Goal: Task Accomplishment & Management: Complete application form

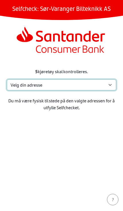
click at [111, 86] on select "Velg din adresse E. K. [STREET_ADDRESS] E. K. [STREET_ADDRESS], 9912 Hesseng [S…" at bounding box center [61, 85] width 109 height 11
select select "3450"
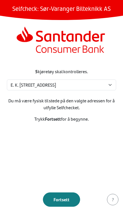
click at [64, 204] on button "Fortsett" at bounding box center [61, 200] width 37 height 14
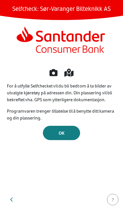
click at [65, 130] on div "OK" at bounding box center [61, 133] width 25 height 7
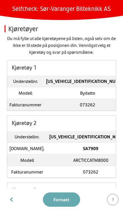
click at [88, 87] on td "LGXCF4CB5N2154740" at bounding box center [88, 82] width 88 height 12
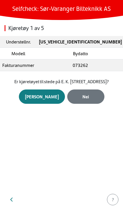
click at [87, 100] on div "Nei" at bounding box center [85, 96] width 25 height 7
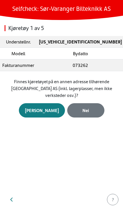
click at [92, 109] on div "Nei" at bounding box center [85, 110] width 25 height 7
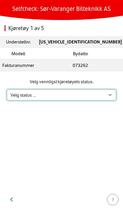
click at [88, 94] on select "Velg status … Kjøretøyet er på verksted Kjøretøyet er solgt & levert Kjøretøyet…" at bounding box center [61, 95] width 109 height 11
select select "5"
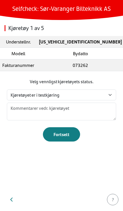
click at [69, 134] on div "Fortsett" at bounding box center [61, 134] width 25 height 7
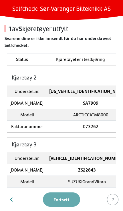
scroll to position [54, 0]
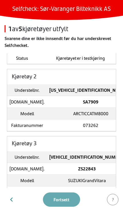
click at [81, 160] on strong "JSAJTD44V00673797" at bounding box center [87, 157] width 76 height 7
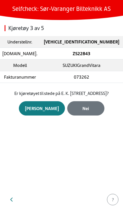
click at [42, 112] on div "Ja" at bounding box center [42, 108] width 34 height 7
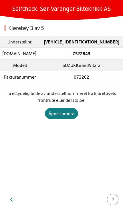
click at [65, 114] on div "Åpne kamera" at bounding box center [62, 113] width 26 height 7
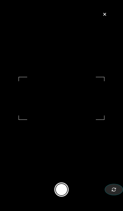
click at [63, 196] on button at bounding box center [61, 190] width 14 height 14
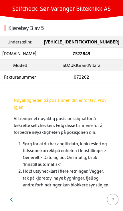
scroll to position [0, 0]
click at [122, 76] on td "073262" at bounding box center [81, 77] width 83 height 12
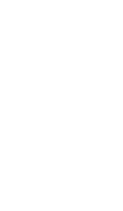
select select "3450"
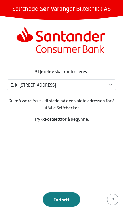
click at [64, 204] on button "Fortsett" at bounding box center [61, 200] width 37 height 14
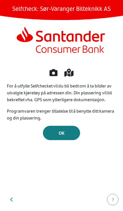
click at [68, 135] on div "OK" at bounding box center [61, 133] width 25 height 7
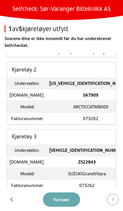
scroll to position [61, 0]
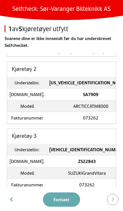
click at [86, 152] on strong "[VEHICLE_IDENTIFICATION_NUMBER]" at bounding box center [87, 149] width 76 height 7
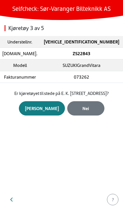
click at [44, 112] on div "[PERSON_NAME]" at bounding box center [42, 108] width 34 height 7
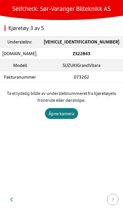
click at [65, 115] on div "Åpne kamera" at bounding box center [62, 113] width 26 height 7
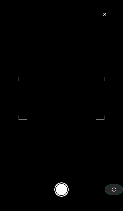
scroll to position [10, 0]
click at [114, 193] on div "button" at bounding box center [114, 190] width 5 height 7
click at [115, 192] on icon "button" at bounding box center [114, 190] width 4 height 4
click at [65, 195] on button at bounding box center [61, 190] width 14 height 14
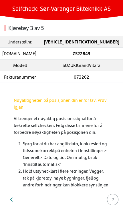
click at [13, 201] on icon "button" at bounding box center [11, 200] width 3 height 5
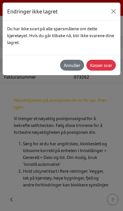
click at [115, 10] on button "Close" at bounding box center [113, 11] width 9 height 9
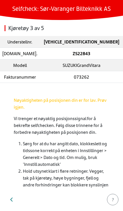
click at [87, 123] on p "Vi trenger et nøyaktig posisjonssignal for å bekrefte selfchecken. Følg disse t…" at bounding box center [62, 125] width 96 height 21
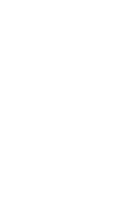
select select "3450"
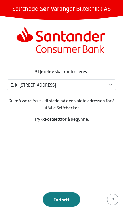
click at [66, 202] on div "Fortsett" at bounding box center [61, 200] width 25 height 7
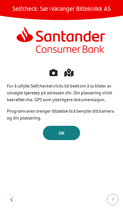
click at [69, 132] on div "OK" at bounding box center [61, 133] width 25 height 7
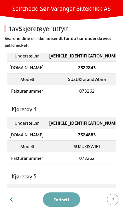
scroll to position [155, 0]
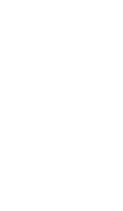
select select "3450"
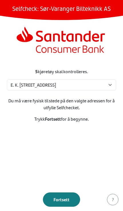
click at [65, 197] on div "Fortsett" at bounding box center [61, 200] width 25 height 7
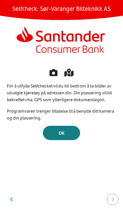
click at [66, 132] on div "OK" at bounding box center [61, 133] width 25 height 7
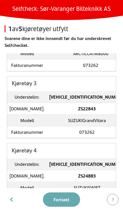
scroll to position [113, 0]
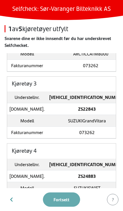
click at [78, 109] on strong "ZS22843" at bounding box center [87, 109] width 18 height 7
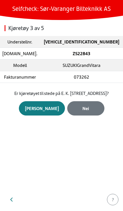
click at [48, 112] on div "[PERSON_NAME]" at bounding box center [42, 108] width 34 height 7
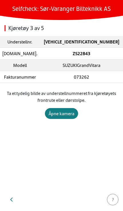
click at [67, 115] on div "Åpne kamera" at bounding box center [62, 113] width 26 height 7
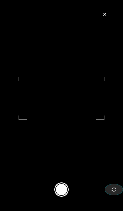
click at [68, 189] on button at bounding box center [61, 190] width 14 height 14
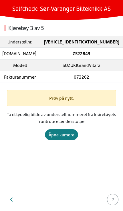
click at [79, 102] on div "Prøv på nytt." at bounding box center [61, 98] width 109 height 17
click at [64, 134] on div "Åpne kamera" at bounding box center [62, 135] width 26 height 7
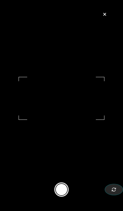
click at [63, 195] on button at bounding box center [61, 190] width 14 height 14
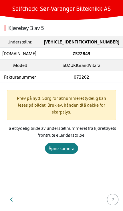
click at [64, 145] on div "Åpne kamera" at bounding box center [62, 148] width 26 height 7
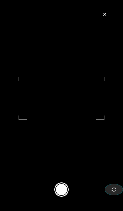
click at [62, 194] on button at bounding box center [61, 190] width 14 height 14
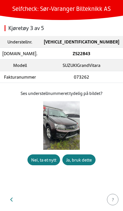
click at [81, 164] on div "Ja, bruk dette" at bounding box center [79, 160] width 26 height 7
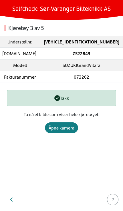
click at [64, 128] on div "Åpne kamera" at bounding box center [62, 128] width 26 height 7
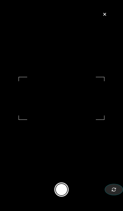
click at [65, 197] on button at bounding box center [61, 190] width 14 height 14
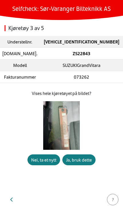
click at [84, 164] on div "Ja, bruk dette" at bounding box center [79, 160] width 26 height 7
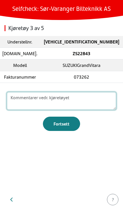
click at [79, 101] on textarea at bounding box center [61, 101] width 109 height 18
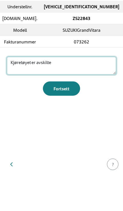
type textarea "Kjøretøyet er avskiltet"
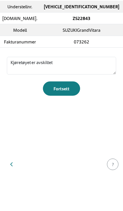
click at [62, 121] on div "Fortsett" at bounding box center [61, 124] width 25 height 7
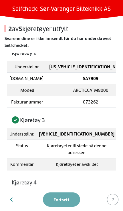
scroll to position [77, 0]
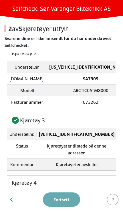
click at [66, 203] on footer "Fortsett ?" at bounding box center [61, 200] width 123 height 23
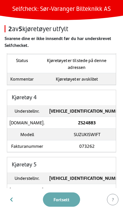
scroll to position [163, 0]
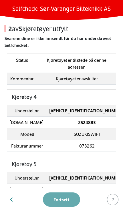
click at [84, 125] on strong "ZS24883" at bounding box center [87, 122] width 18 height 7
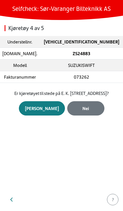
click at [47, 112] on div "[PERSON_NAME]" at bounding box center [42, 108] width 34 height 7
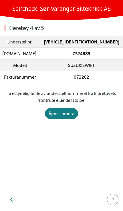
click at [66, 114] on div "Åpne kamera" at bounding box center [62, 113] width 26 height 7
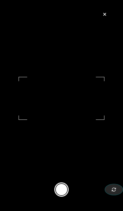
click at [64, 191] on button at bounding box center [61, 190] width 14 height 14
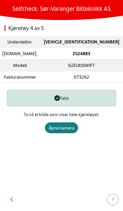
click at [67, 132] on button "Åpne kamera" at bounding box center [61, 128] width 33 height 11
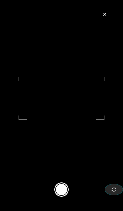
click at [64, 194] on button at bounding box center [61, 190] width 14 height 14
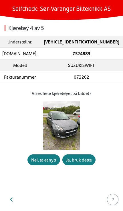
click at [84, 164] on div "Ja, bruk dette" at bounding box center [79, 160] width 26 height 7
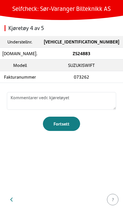
click at [65, 124] on div "Fortsett" at bounding box center [61, 124] width 25 height 7
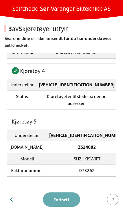
scroll to position [190, 0]
click at [78, 147] on strong "ZS24882" at bounding box center [87, 147] width 18 height 7
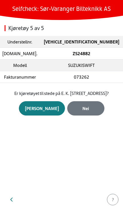
click at [43, 112] on div "[PERSON_NAME]" at bounding box center [42, 108] width 34 height 7
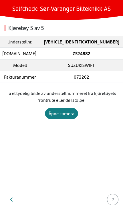
click at [64, 117] on button "Åpne kamera" at bounding box center [61, 113] width 33 height 11
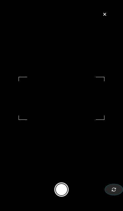
click at [64, 190] on button at bounding box center [61, 190] width 14 height 14
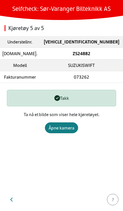
click at [63, 127] on div "Åpne kamera" at bounding box center [62, 128] width 26 height 7
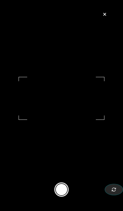
click at [63, 196] on button at bounding box center [61, 190] width 14 height 14
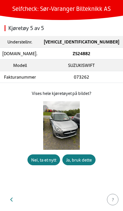
click at [82, 164] on div "Ja, bruk dette" at bounding box center [79, 160] width 26 height 7
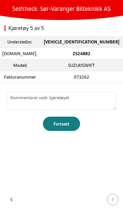
click at [66, 124] on div "Fortsett" at bounding box center [61, 124] width 25 height 7
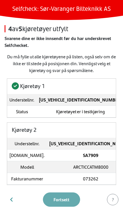
scroll to position [0, 0]
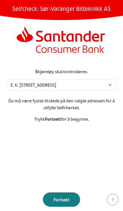
select select "3450"
click at [65, 197] on div "Fortsett" at bounding box center [61, 200] width 25 height 7
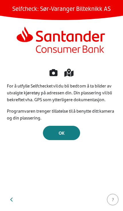
click at [69, 134] on div "OK" at bounding box center [61, 133] width 25 height 7
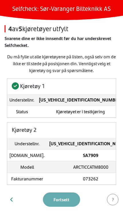
click at [83, 156] on strong "SA7909" at bounding box center [90, 155] width 15 height 7
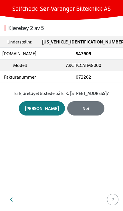
click at [85, 112] on div "Nei" at bounding box center [85, 108] width 25 height 7
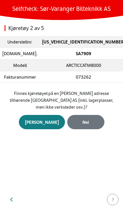
click at [88, 121] on div "Nei" at bounding box center [85, 122] width 25 height 7
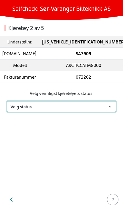
click at [110, 111] on select "Velg status … Kjøretøyet er på verksted Kjøretøyet er solgt & levert Kjøretøyet…" at bounding box center [61, 106] width 109 height 11
select select "3"
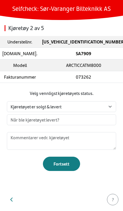
click at [64, 163] on div "Fortsett" at bounding box center [61, 164] width 25 height 7
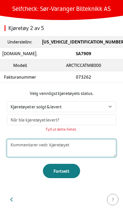
click at [77, 149] on textarea at bounding box center [61, 149] width 109 height 18
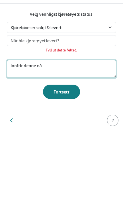
type textarea "Innfrir denne nå"
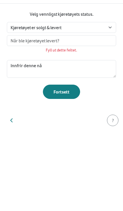
click at [66, 168] on div "Fortsett" at bounding box center [61, 171] width 25 height 7
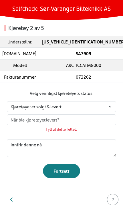
click at [67, 170] on div "Fortsett" at bounding box center [61, 171] width 25 height 7
click at [67, 171] on div "Fortsett" at bounding box center [61, 171] width 25 height 7
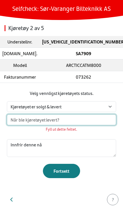
click at [100, 122] on input "text" at bounding box center [61, 120] width 109 height 11
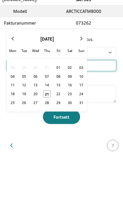
click at [15, 87] on button at bounding box center [12, 92] width 11 height 11
click at [12, 91] on icon at bounding box center [13, 92] width 2 height 3
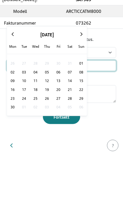
click at [12, 83] on button at bounding box center [12, 88] width 11 height 11
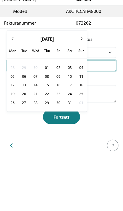
click at [13, 87] on button at bounding box center [12, 92] width 11 height 11
click at [13, 91] on icon at bounding box center [13, 92] width 2 height 3
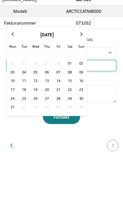
click at [14, 83] on button at bounding box center [12, 88] width 11 height 11
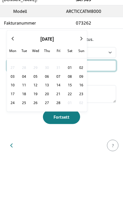
click at [14, 91] on icon at bounding box center [12, 92] width 3 height 3
click at [11, 87] on button at bounding box center [12, 92] width 11 height 11
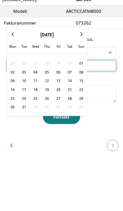
click at [60, 141] on span "20" at bounding box center [58, 144] width 7 height 7
type input "Fri 20 Dec 2024"
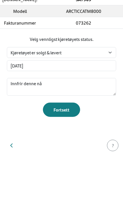
click at [70, 161] on div "Fortsett" at bounding box center [61, 164] width 25 height 7
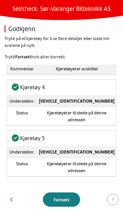
scroll to position [160, 0]
click at [64, 199] on div "Fortsett" at bounding box center [61, 200] width 25 height 7
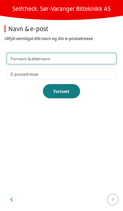
click at [81, 58] on input "text" at bounding box center [61, 58] width 109 height 11
type input "Stig hjelm"
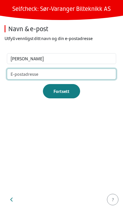
click at [70, 76] on input "email" at bounding box center [61, 74] width 109 height 11
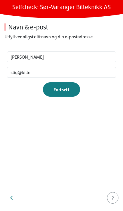
click at [115, 94] on section "Stig hjelm stig@bilte Fortsett" at bounding box center [61, 117] width 123 height 142
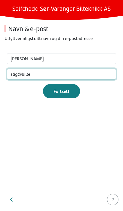
click at [43, 76] on input "stig@bilte" at bounding box center [61, 74] width 109 height 11
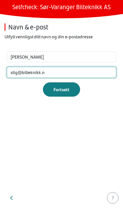
type input "stig@bilteknikk.no"
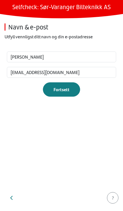
click at [62, 90] on div "Fortsett" at bounding box center [61, 91] width 25 height 7
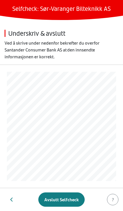
click at [65, 199] on div "Avslutt Selfcheck" at bounding box center [61, 200] width 34 height 7
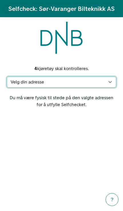
click at [113, 86] on select "Velg din adresse E. K. [STREET_ADDRESS] E. K. [STREET_ADDRESS], 9912 Hesseng [S…" at bounding box center [61, 82] width 109 height 11
select select "3450"
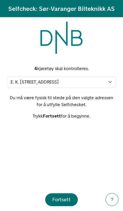
click at [66, 201] on div "Fortsett" at bounding box center [61, 200] width 18 height 8
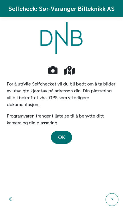
click at [65, 131] on button "OK" at bounding box center [61, 137] width 21 height 13
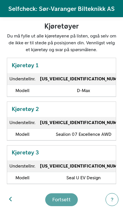
click at [79, 78] on strong "MPATFS878ST000538" at bounding box center [83, 78] width 87 height 5
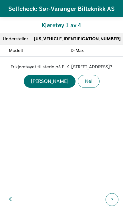
click at [49, 85] on div "Ja" at bounding box center [50, 82] width 38 height 8
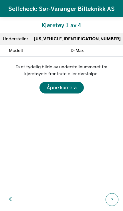
click at [67, 89] on div "Åpne kamera" at bounding box center [62, 88] width 30 height 8
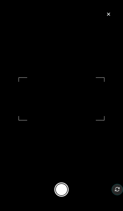
click at [67, 192] on button at bounding box center [61, 190] width 14 height 14
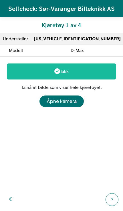
click at [68, 101] on div "Åpne kamera" at bounding box center [62, 102] width 30 height 8
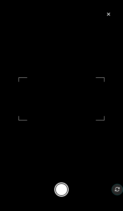
click at [63, 191] on button at bounding box center [61, 190] width 14 height 14
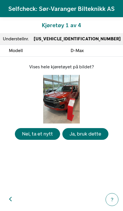
click at [89, 138] on div "Ja, bruk dette" at bounding box center [86, 134] width 32 height 8
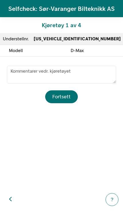
click at [68, 95] on div "Fortsett" at bounding box center [61, 97] width 18 height 8
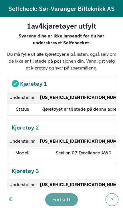
click at [85, 148] on td "LGXCF4CD0S2084753" at bounding box center [84, 142] width 92 height 12
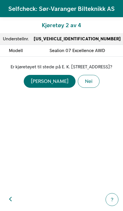
click at [49, 85] on div "Ja" at bounding box center [50, 82] width 38 height 8
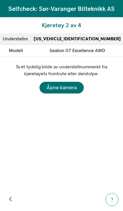
click at [68, 89] on div "Åpne kamera" at bounding box center [62, 88] width 30 height 8
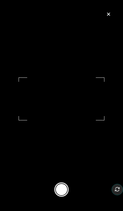
click at [63, 195] on button at bounding box center [61, 190] width 14 height 14
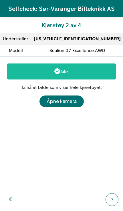
click at [68, 101] on div "Åpne kamera" at bounding box center [62, 102] width 30 height 8
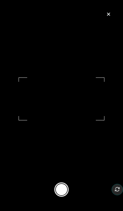
click at [65, 192] on button at bounding box center [61, 190] width 14 height 14
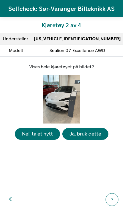
click at [92, 138] on div "Ja, bruk dette" at bounding box center [86, 134] width 32 height 8
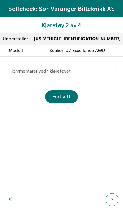
click at [66, 97] on div "Fortsett" at bounding box center [61, 97] width 18 height 8
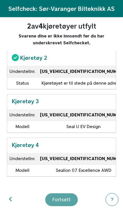
scroll to position [83, 0]
click at [75, 138] on div "Kjøretøy 3 Understellnr. LGXCE4CB6S0492915 Modell Seal U EV Design" at bounding box center [61, 157] width 109 height 39
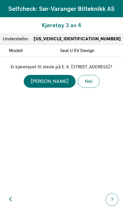
click at [48, 85] on div "Ja" at bounding box center [50, 82] width 38 height 8
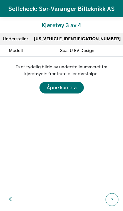
click at [66, 89] on div "Åpne kamera" at bounding box center [62, 88] width 30 height 8
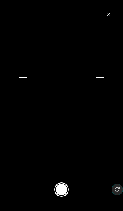
click at [64, 195] on button at bounding box center [61, 190] width 14 height 14
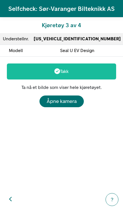
click at [67, 99] on div "Åpne kamera" at bounding box center [62, 102] width 30 height 8
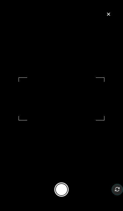
click at [65, 192] on button at bounding box center [61, 190] width 14 height 14
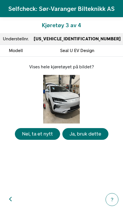
click at [89, 138] on div "Ja, bruk dette" at bounding box center [86, 134] width 32 height 8
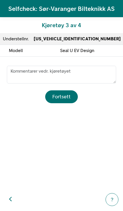
click at [65, 96] on div "Fortsett" at bounding box center [61, 97] width 18 height 8
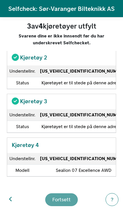
scroll to position [90, 0]
click at [83, 156] on strong "LGXCF4CD4S2166050" at bounding box center [83, 158] width 87 height 5
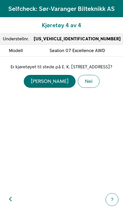
click at [48, 85] on div "Ja" at bounding box center [50, 82] width 38 height 8
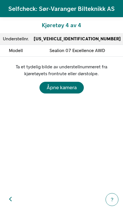
click at [63, 88] on div "Åpne kamera" at bounding box center [62, 88] width 30 height 8
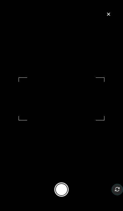
click at [63, 196] on button at bounding box center [61, 190] width 14 height 14
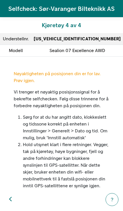
click at [88, 112] on div "Nøyaktigheten på posisjonen din er for lav. Prøv igjen. Vi trenger et nøyaktig …" at bounding box center [62, 191] width 96 height 242
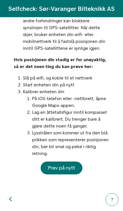
scroll to position [138, 0]
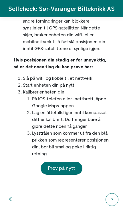
click at [67, 169] on span "Prøv på nytt" at bounding box center [62, 168] width 28 height 6
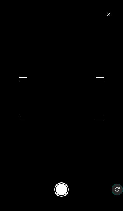
click at [66, 195] on button at bounding box center [61, 190] width 14 height 14
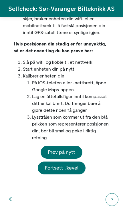
scroll to position [153, 0]
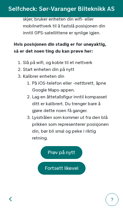
click at [65, 153] on span "Prøv på nytt" at bounding box center [62, 153] width 28 height 6
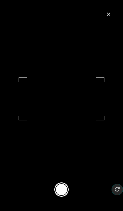
click at [66, 197] on button at bounding box center [61, 190] width 14 height 14
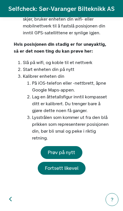
click at [67, 171] on div "Fortsett likevel" at bounding box center [62, 169] width 34 height 8
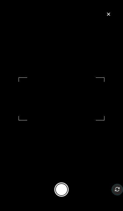
click at [64, 196] on button at bounding box center [61, 190] width 14 height 14
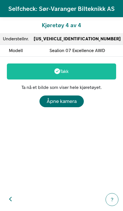
click at [69, 104] on div "Åpne kamera" at bounding box center [62, 102] width 30 height 8
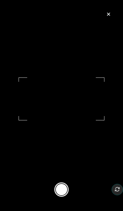
click at [65, 189] on button at bounding box center [61, 190] width 14 height 14
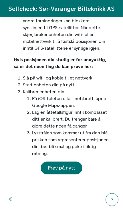
click at [67, 166] on span "Prøv på nytt" at bounding box center [62, 168] width 28 height 6
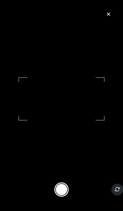
click at [65, 189] on button at bounding box center [61, 190] width 14 height 14
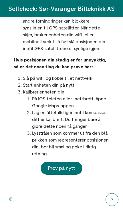
click at [65, 169] on span "Prøv på nytt" at bounding box center [62, 168] width 28 height 6
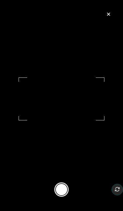
click at [65, 193] on button at bounding box center [61, 190] width 14 height 14
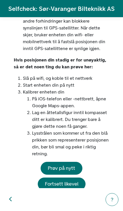
click at [69, 169] on span "Prøv på nytt" at bounding box center [62, 168] width 28 height 6
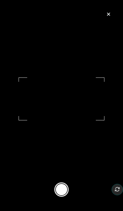
click at [65, 192] on button at bounding box center [61, 190] width 14 height 14
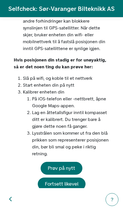
click at [66, 166] on span "Prøv på nytt" at bounding box center [62, 168] width 28 height 6
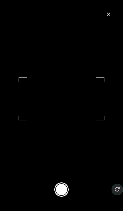
click at [65, 194] on button at bounding box center [61, 190] width 14 height 14
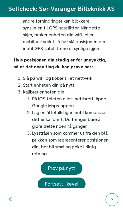
click at [66, 183] on div "Fortsett likevel" at bounding box center [62, 185] width 34 height 8
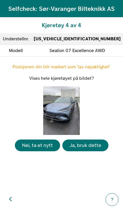
click at [89, 150] on div "Ja, bruk dette" at bounding box center [86, 146] width 32 height 8
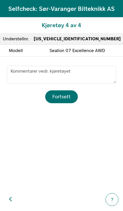
click at [65, 95] on div "Fortsett" at bounding box center [61, 97] width 18 height 8
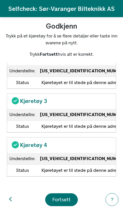
scroll to position [84, 0]
click at [64, 199] on div "Fortsett" at bounding box center [61, 200] width 18 height 8
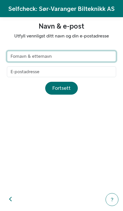
click at [79, 59] on input "text" at bounding box center [61, 56] width 109 height 11
type input "Stig hjelm"
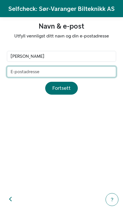
click at [64, 68] on input "email" at bounding box center [61, 71] width 109 height 11
type input "stig@bilteknikk.no"
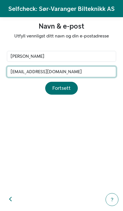
click at [69, 89] on div "Fortsett" at bounding box center [61, 89] width 18 height 8
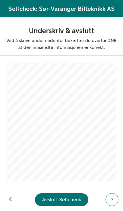
click at [66, 201] on div "Avslutt Selfcheck" at bounding box center [61, 200] width 39 height 8
